Goal: Information Seeking & Learning: Learn about a topic

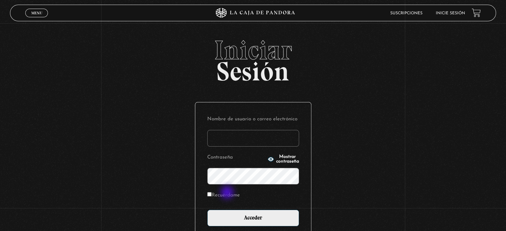
type input "[EMAIL_ADDRESS][DOMAIN_NAME]"
click at [228, 193] on label "Recuérdame" at bounding box center [223, 196] width 33 height 10
click at [212, 193] on input "Recuérdame" at bounding box center [209, 194] width 4 height 4
checkbox input "true"
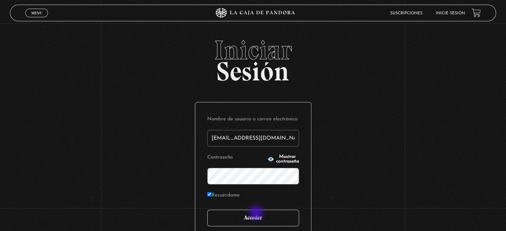
click at [258, 214] on input "Acceder" at bounding box center [253, 218] width 92 height 17
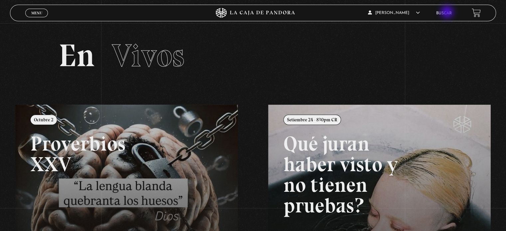
click at [448, 13] on link "Buscar" at bounding box center [444, 13] width 16 height 4
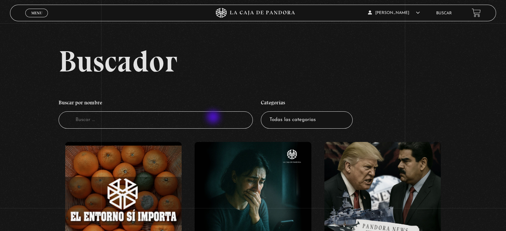
click at [214, 118] on input "Buscador" at bounding box center [156, 121] width 194 height 18
type input "gren"
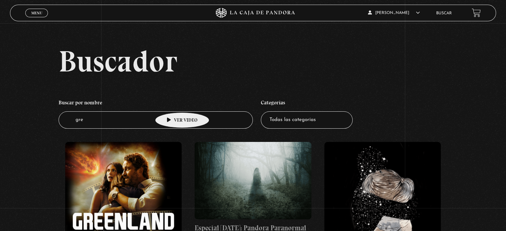
scroll to position [67, 0]
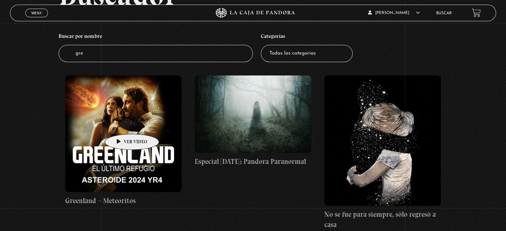
click at [122, 124] on figure at bounding box center [123, 134] width 117 height 117
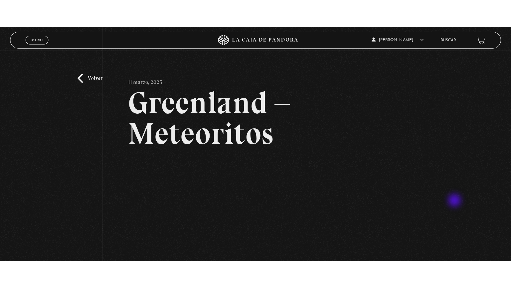
scroll to position [67, 0]
